Goal: Check status

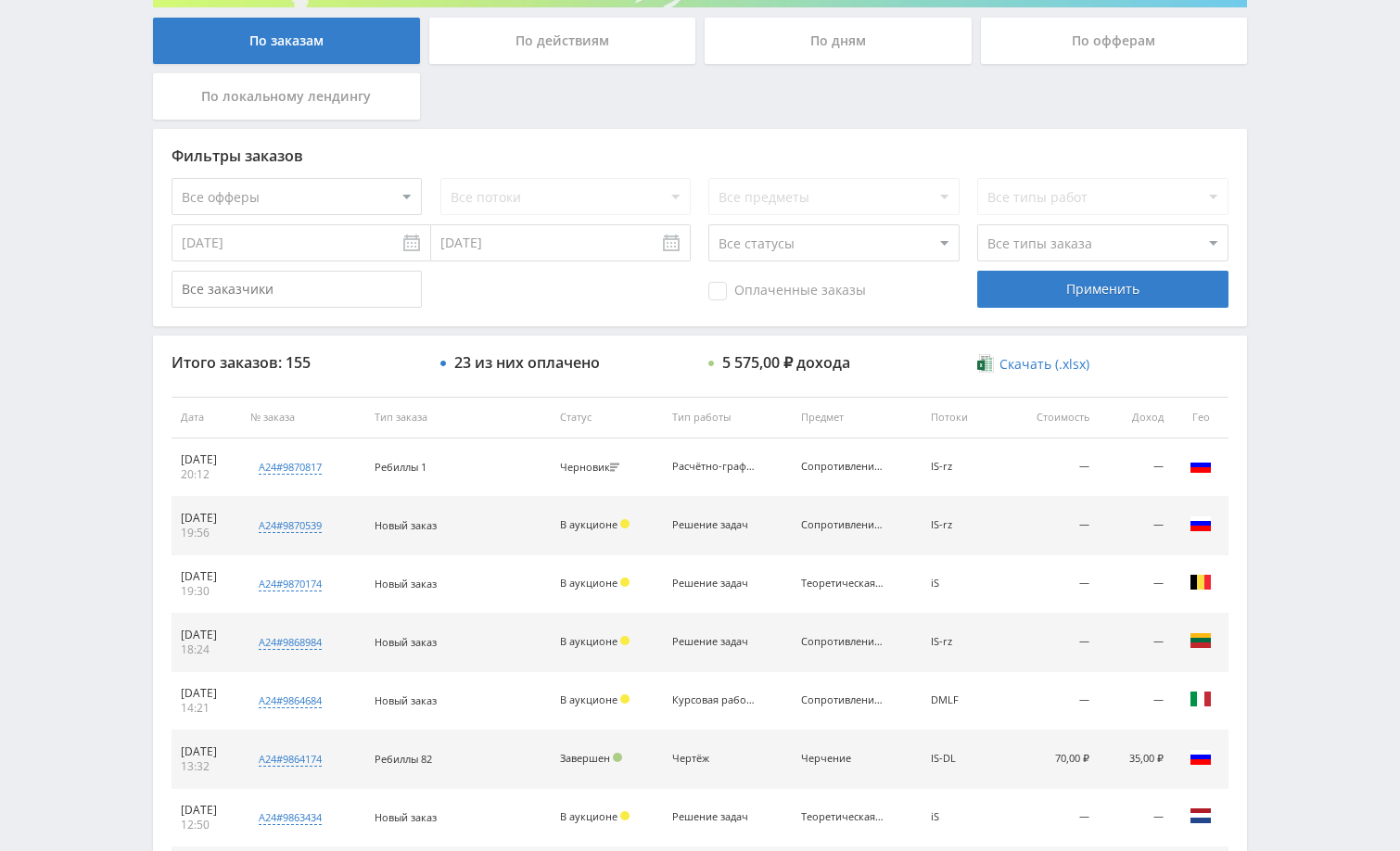
scroll to position [371, 0]
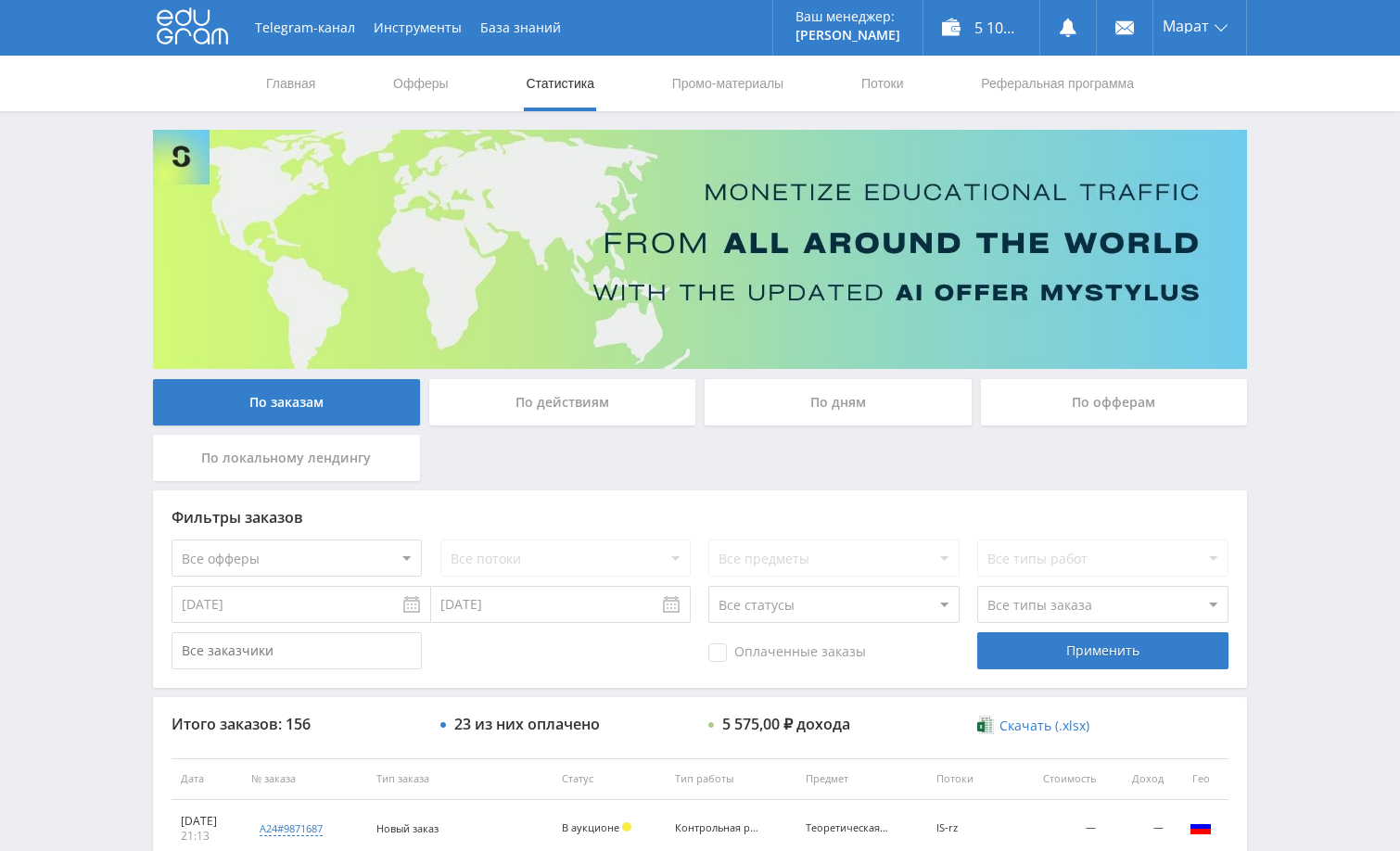
click at [1315, 351] on div "Telegram-канал Инструменты База знаний Ваш менеджер: [PERSON_NAME] Online @edug…" at bounding box center [700, 778] width 1400 height 1556
